Goal: Transaction & Acquisition: Obtain resource

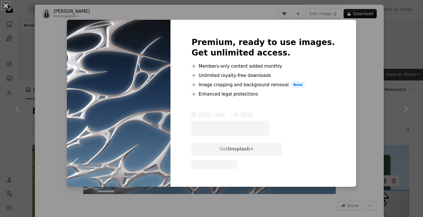
scroll to position [85, 0]
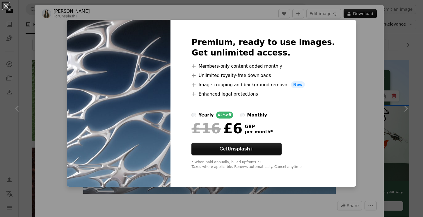
click at [353, 58] on div "An X shape Premium, ready to use images. Get unlimited access. A plus sign Memb…" at bounding box center [211, 108] width 423 height 217
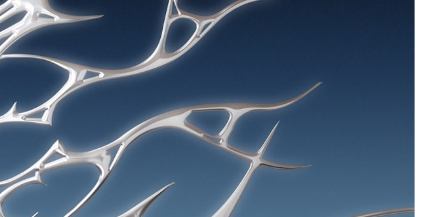
scroll to position [86, 0]
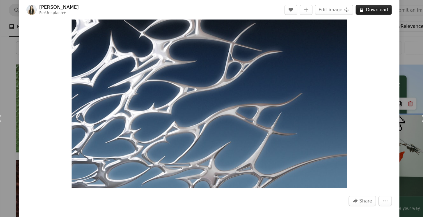
click at [354, 9] on button "A lock Download" at bounding box center [359, 8] width 33 height 9
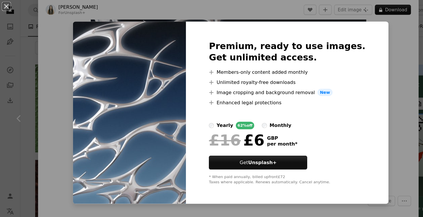
click at [358, 47] on div "An X shape Premium, ready to use images. Get unlimited access. A plus sign Memb…" at bounding box center [211, 108] width 423 height 217
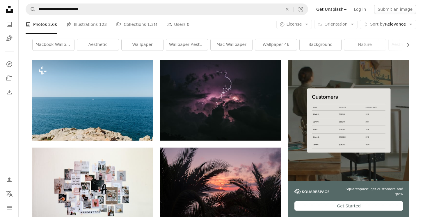
scroll to position [4014, 0]
